Goal: Transaction & Acquisition: Download file/media

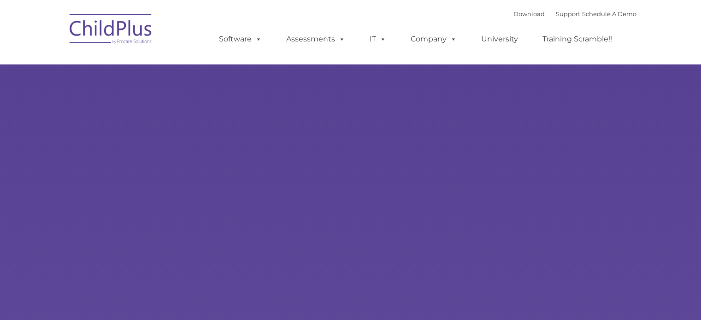
type input ""
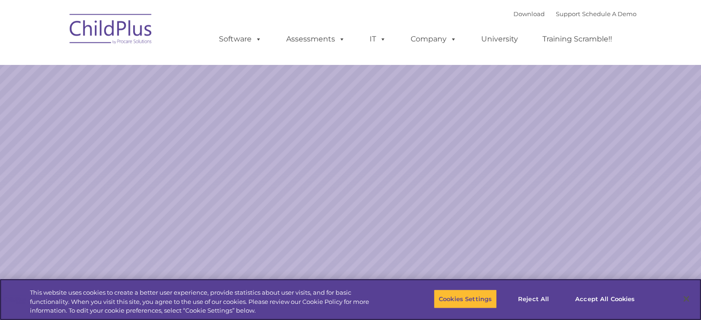
select select "MEDIUM"
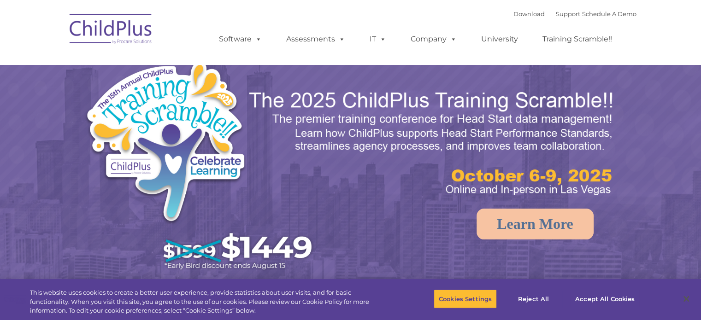
select select "MEDIUM"
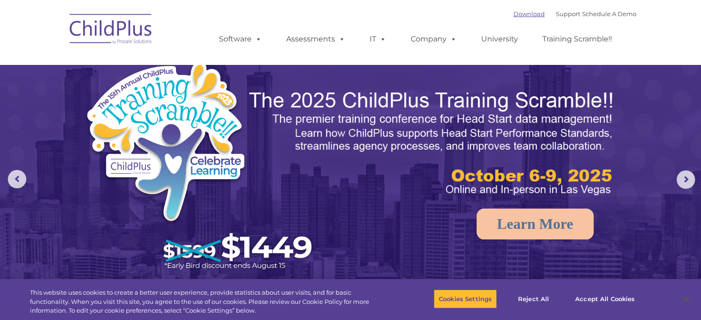
click at [514, 12] on link "Download" at bounding box center [529, 13] width 31 height 7
